Goal: Transaction & Acquisition: Purchase product/service

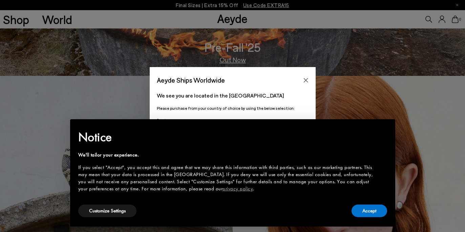
scroll to position [246, 0]
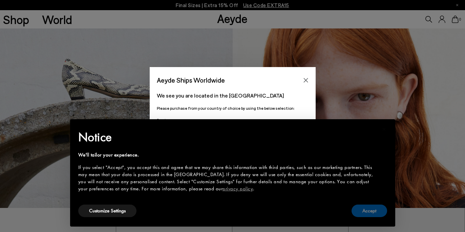
click at [369, 216] on button "Accept" at bounding box center [370, 211] width 36 height 13
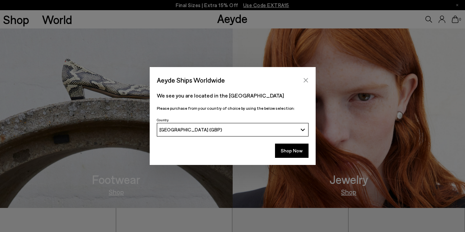
click at [306, 81] on icon "Close" at bounding box center [305, 80] width 5 height 5
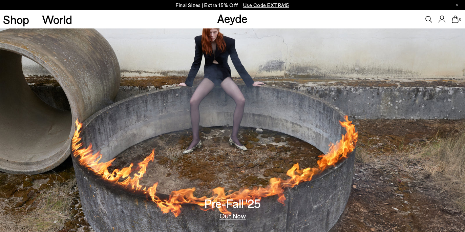
scroll to position [0, 0]
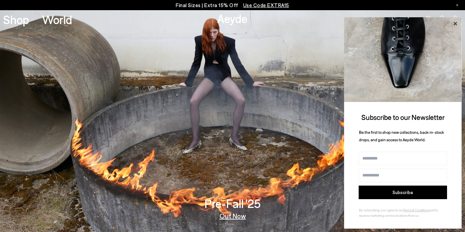
click at [455, 25] on icon at bounding box center [455, 23] width 3 height 3
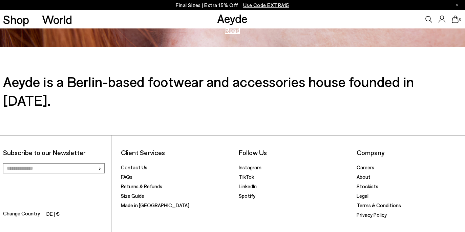
scroll to position [1038, 0]
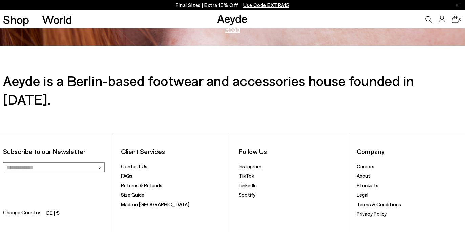
click at [366, 182] on link "Stockists" at bounding box center [368, 185] width 22 height 6
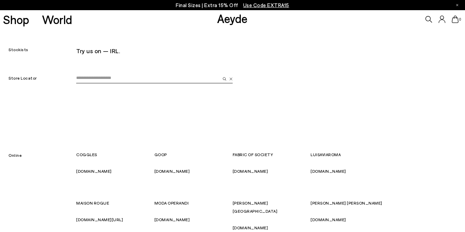
click at [237, 19] on link "Aeyde" at bounding box center [232, 18] width 31 height 14
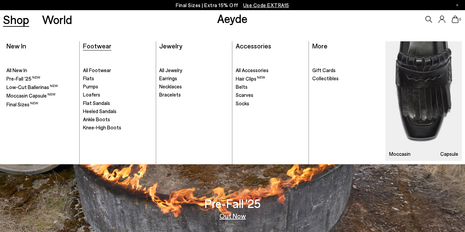
click at [100, 48] on span "Footwear" at bounding box center [97, 46] width 28 height 8
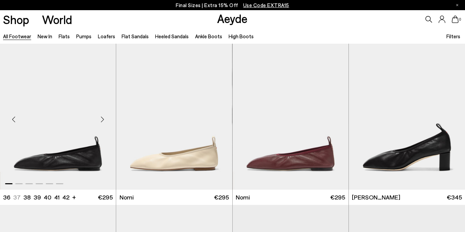
click at [75, 147] on img "1 / 6" at bounding box center [58, 117] width 116 height 146
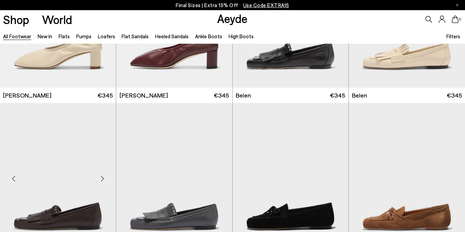
scroll to position [263, 0]
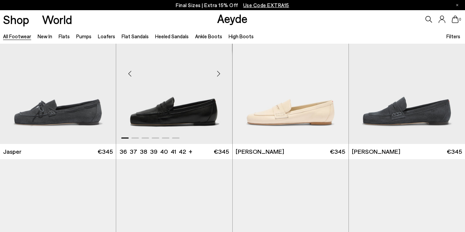
scroll to position [566, 0]
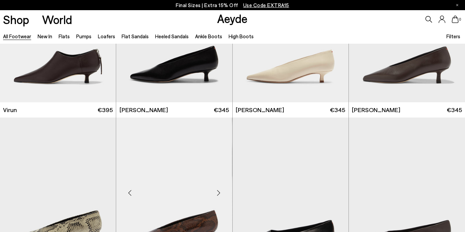
scroll to position [2270, 0]
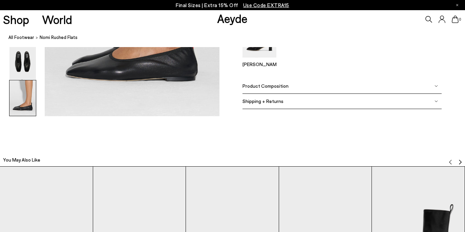
scroll to position [1287, 0]
click at [332, 86] on div "Product Composition" at bounding box center [342, 86] width 199 height 15
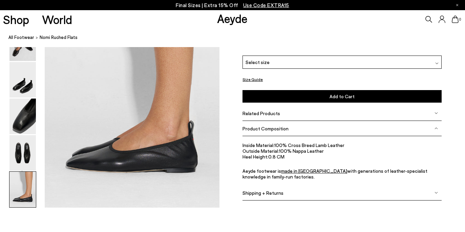
scroll to position [1195, 0]
